Goal: Task Accomplishment & Management: Use online tool/utility

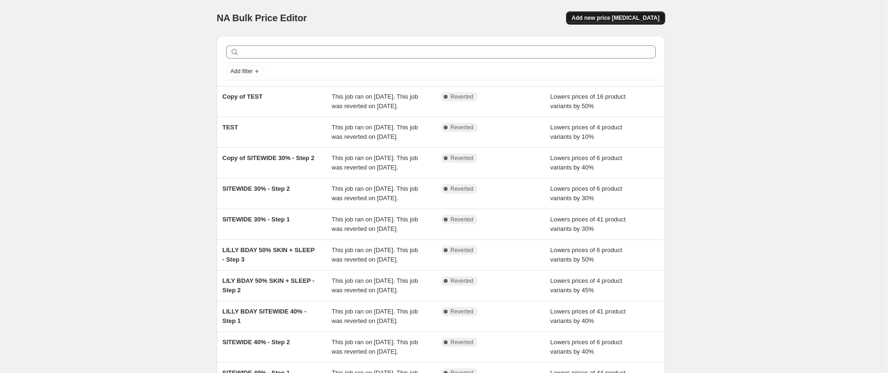
click at [632, 15] on span "Add new price [MEDICAL_DATA]" at bounding box center [616, 18] width 88 height 8
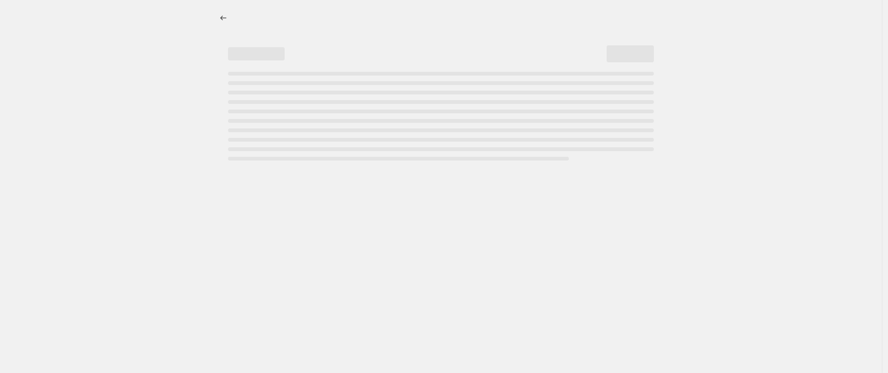
select select "percentage"
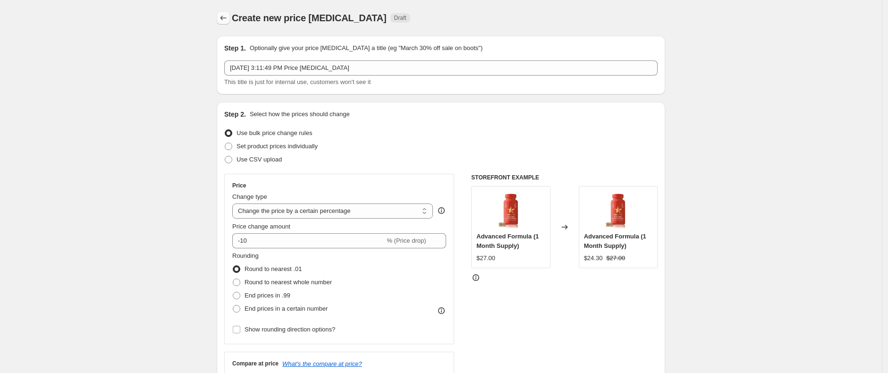
click at [228, 16] on icon "Price change jobs" at bounding box center [223, 17] width 9 height 9
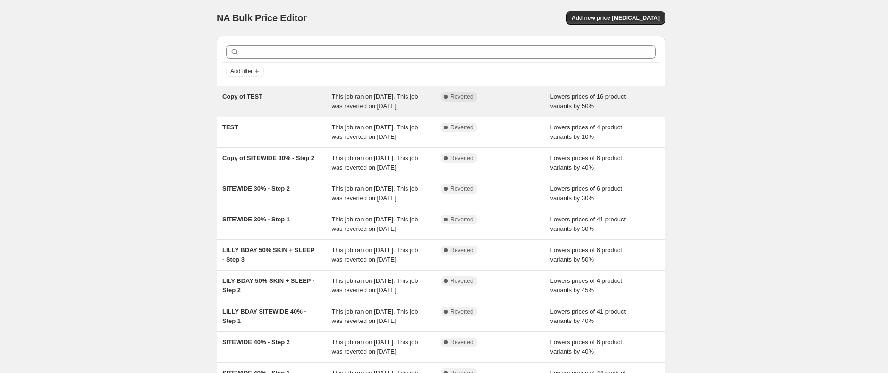
click at [377, 107] on span "This job ran on [DATE]. This job was reverted on [DATE]." at bounding box center [375, 101] width 86 height 17
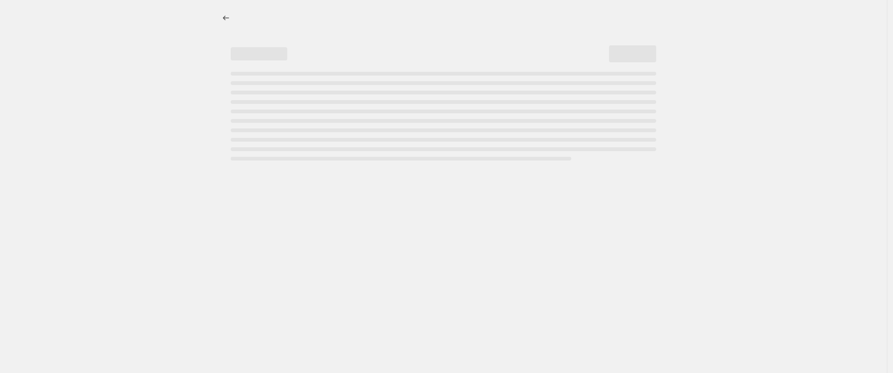
select select "percentage"
select select "collection"
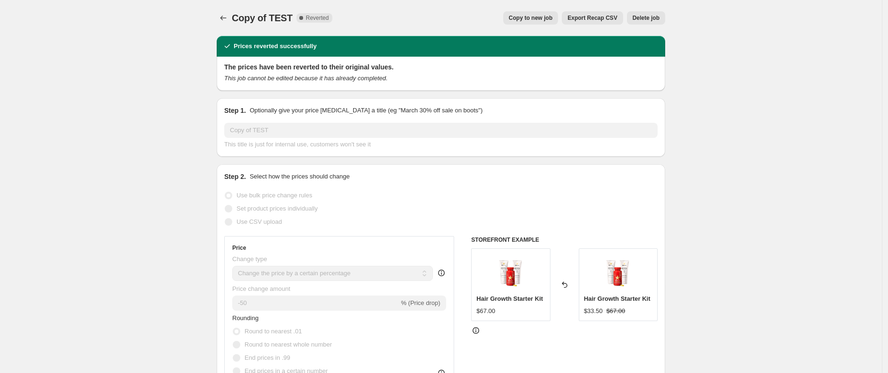
click at [533, 19] on span "Copy to new job" at bounding box center [531, 18] width 44 height 8
select select "percentage"
select select "collection"
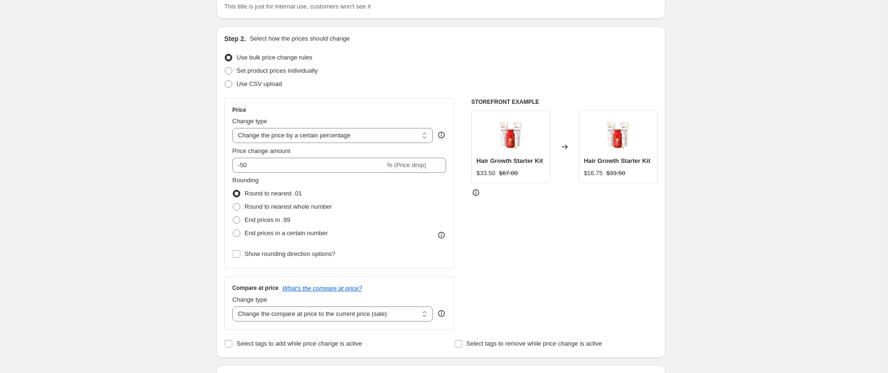
scroll to position [74, 0]
click at [312, 135] on select "Change the price to a certain amount Change the price by a certain amount Chang…" at bounding box center [332, 137] width 201 height 15
click at [235, 130] on select "Change the price to a certain amount Change the price by a certain amount Chang…" at bounding box center [332, 137] width 201 height 15
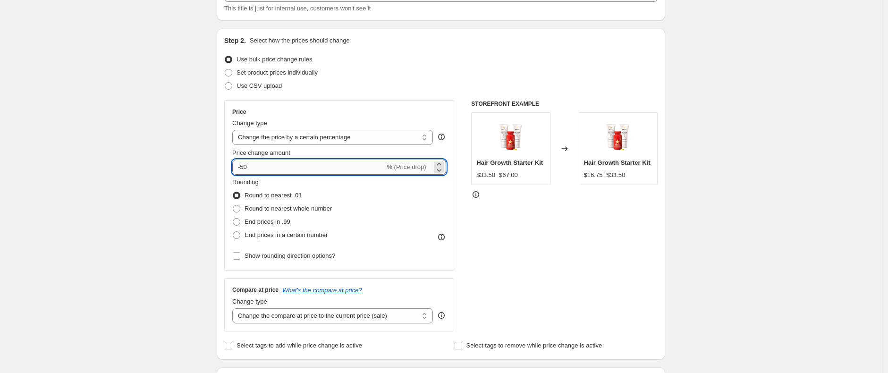
click at [263, 171] on input "-50" at bounding box center [308, 167] width 152 height 15
click at [263, 165] on input "-50" at bounding box center [308, 167] width 152 height 15
drag, startPoint x: 261, startPoint y: 164, endPoint x: 244, endPoint y: 166, distance: 18.0
click at [244, 166] on input "-50" at bounding box center [308, 167] width 152 height 15
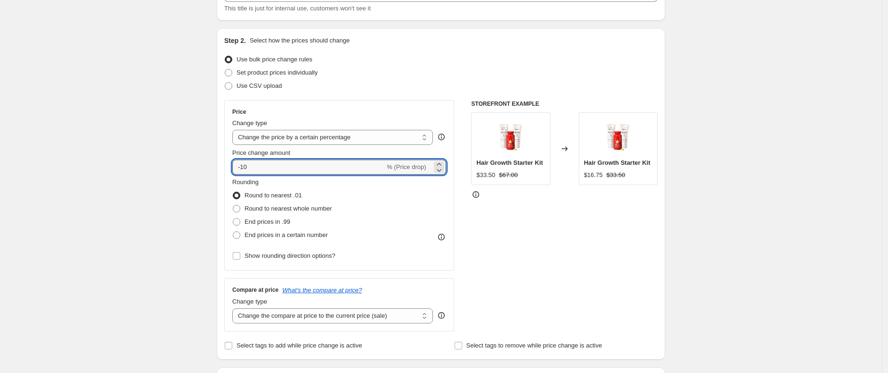
type input "-10"
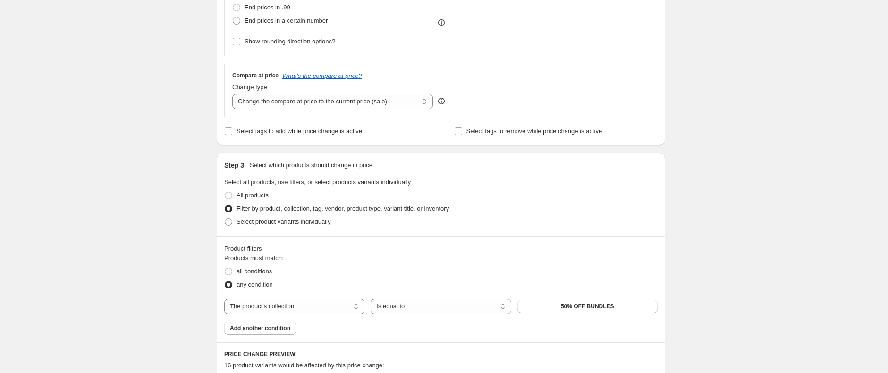
scroll to position [431, 0]
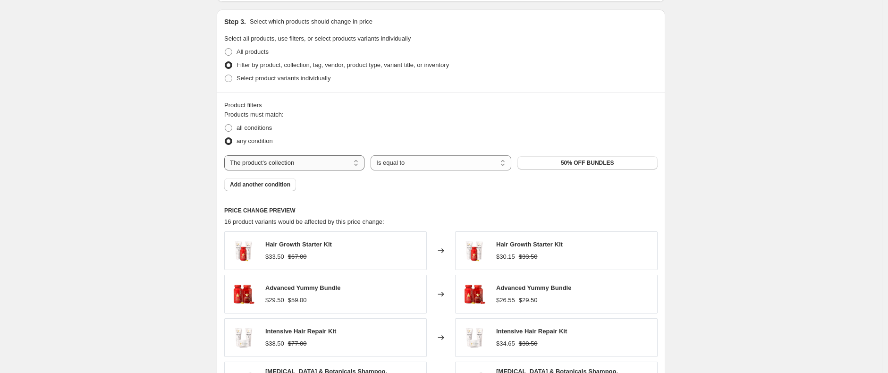
click at [264, 165] on select "The product The product's collection The product's tag The product's vendor The…" at bounding box center [294, 162] width 140 height 15
select select "product"
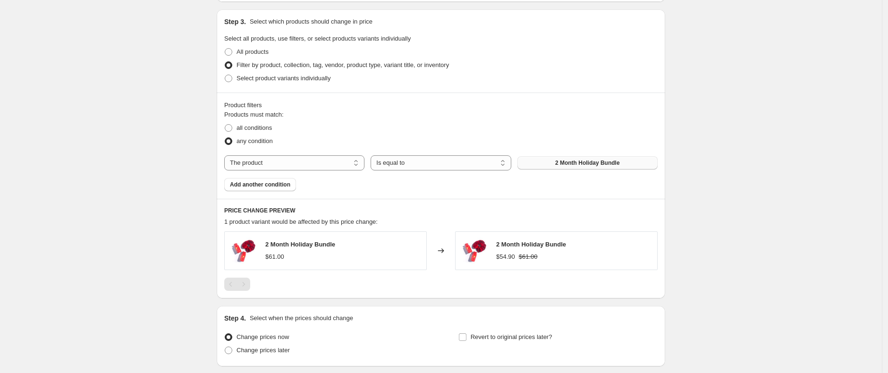
click at [575, 160] on span "2 Month Holiday Bundle" at bounding box center [587, 163] width 65 height 8
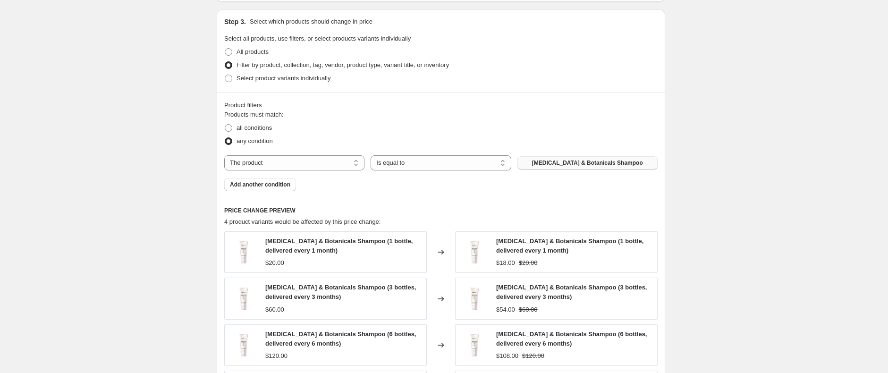
scroll to position [643, 0]
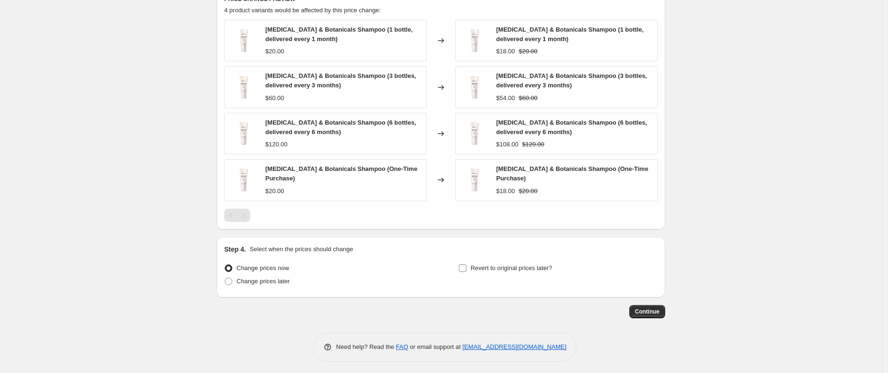
click at [502, 265] on span "Revert to original prices later?" at bounding box center [512, 267] width 82 height 7
click at [466, 265] on input "Revert to original prices later?" at bounding box center [463, 268] width 8 height 8
checkbox input "true"
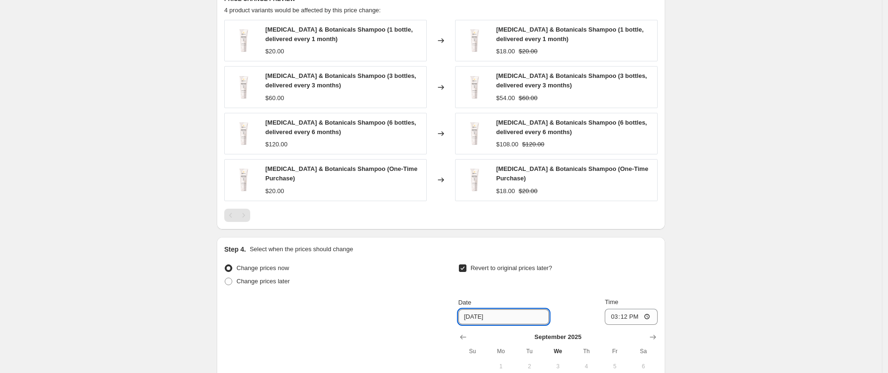
click at [493, 310] on input "[DATE]" at bounding box center [503, 316] width 91 height 15
click at [481, 311] on input "[DATE]" at bounding box center [503, 316] width 91 height 15
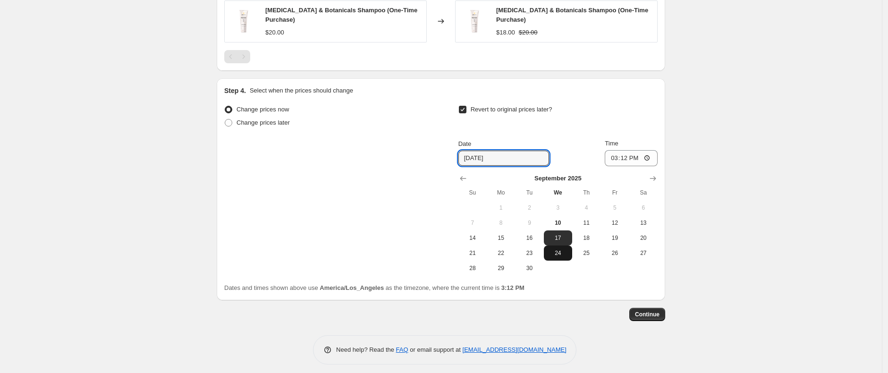
scroll to position [804, 0]
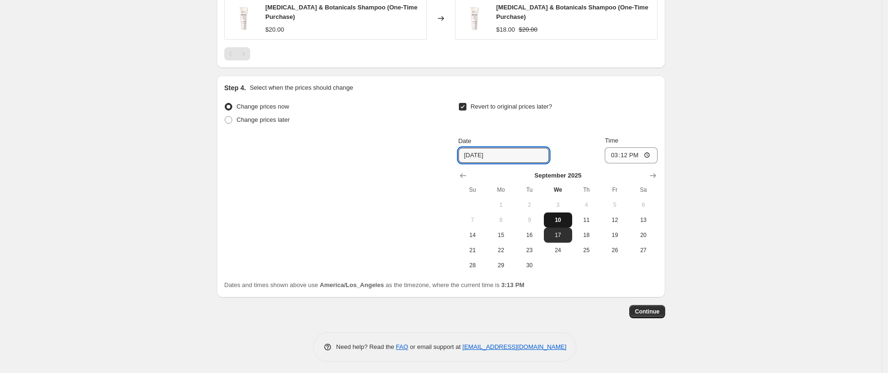
click at [562, 219] on span "10" at bounding box center [557, 220] width 21 height 8
type input "[DATE]"
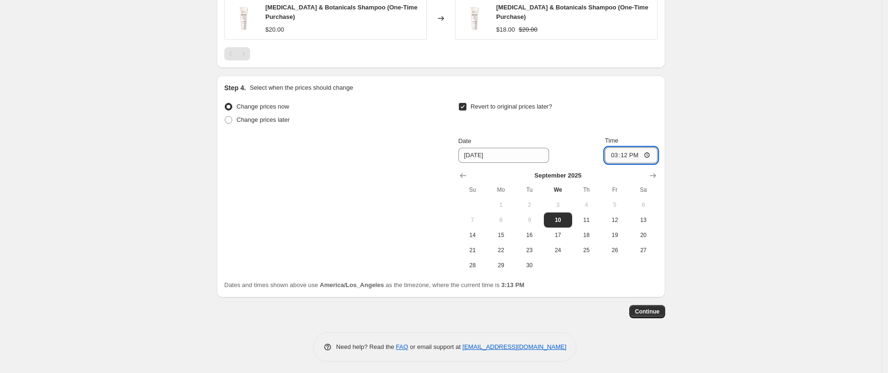
click at [623, 151] on input "15:12" at bounding box center [631, 155] width 53 height 16
type input "15:20"
click at [640, 280] on div "Dates and times shown above use America/Los_Angeles as the timezone, where the …" at bounding box center [440, 284] width 433 height 9
click at [651, 310] on span "Continue" at bounding box center [647, 312] width 25 height 8
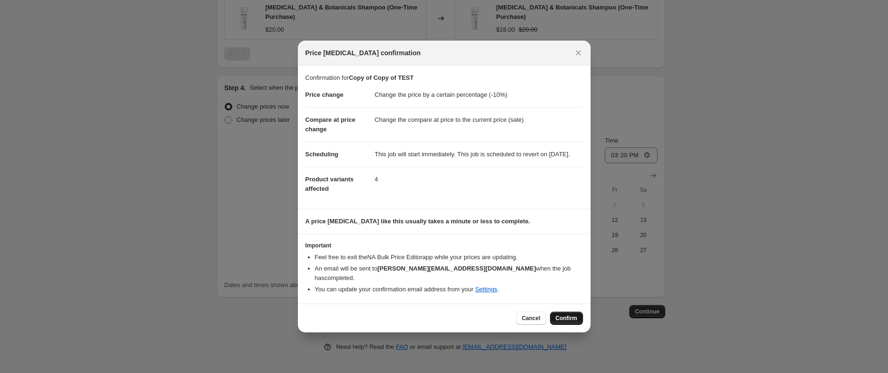
click at [570, 317] on span "Confirm" at bounding box center [566, 318] width 22 height 8
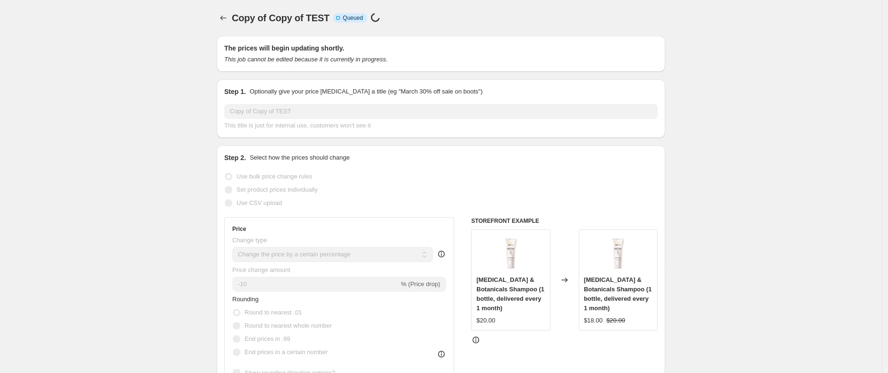
scroll to position [804, 0]
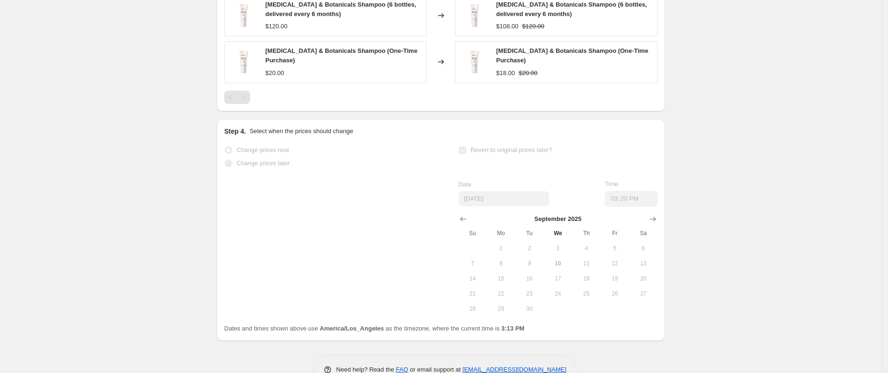
select select "percentage"
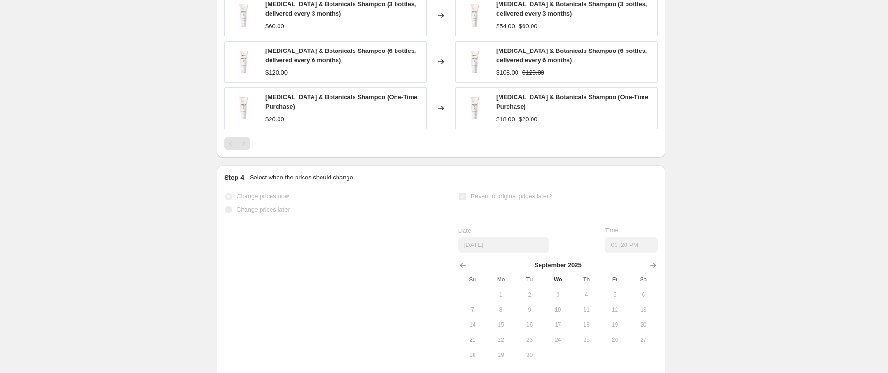
scroll to position [0, 0]
